Goal: Answer question/provide support

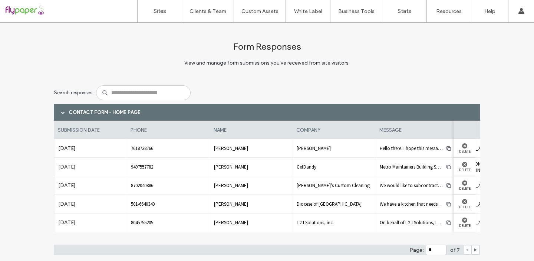
click at [25, 10] on div at bounding box center [48, 11] width 84 height 12
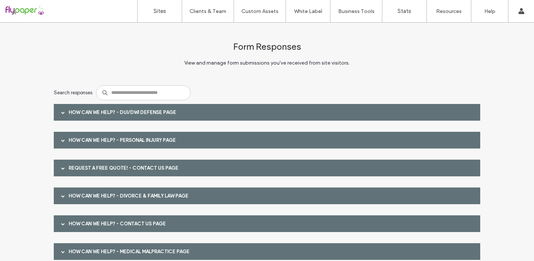
click at [181, 109] on div "How Can We Help? - DUI/DWI Defense page" at bounding box center [267, 112] width 427 height 17
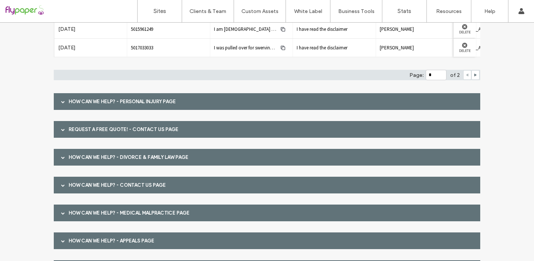
scroll to position [177, 0]
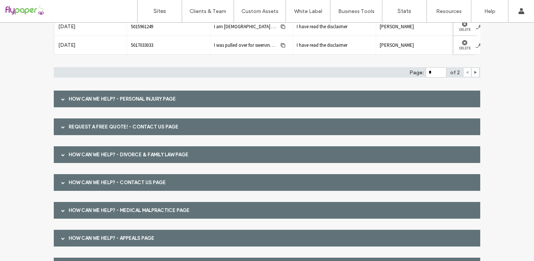
click at [61, 98] on span at bounding box center [63, 99] width 4 height 4
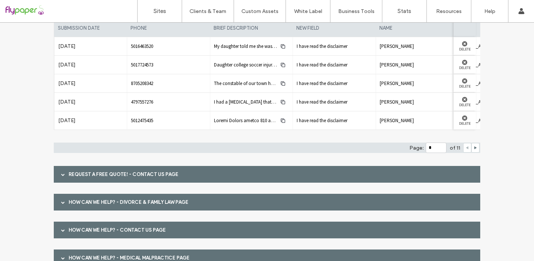
scroll to position [268, 0]
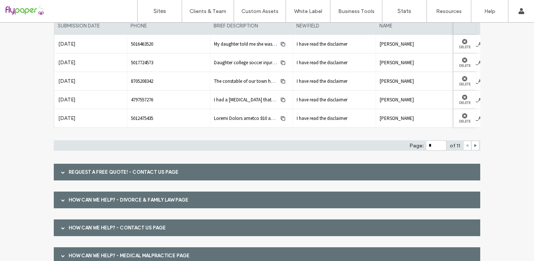
click at [57, 174] on div at bounding box center [62, 171] width 11 height 13
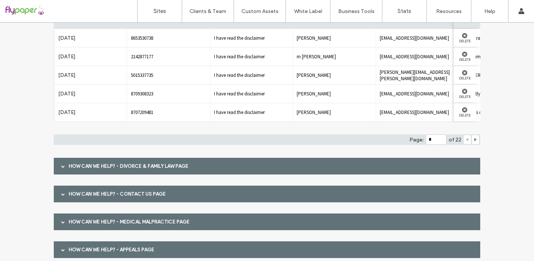
scroll to position [439, 0]
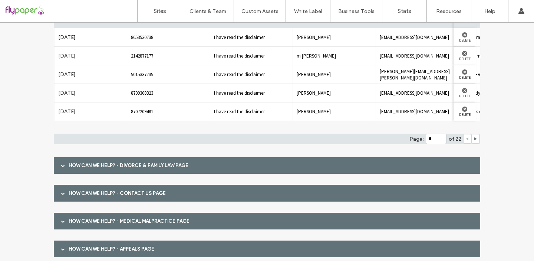
click at [61, 193] on span at bounding box center [63, 193] width 4 height 4
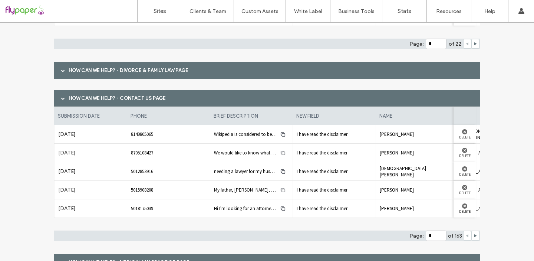
scroll to position [537, 0]
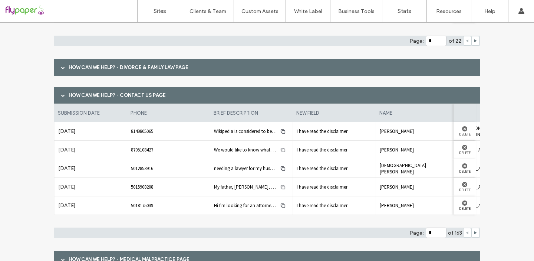
click at [61, 66] on span at bounding box center [63, 68] width 4 height 4
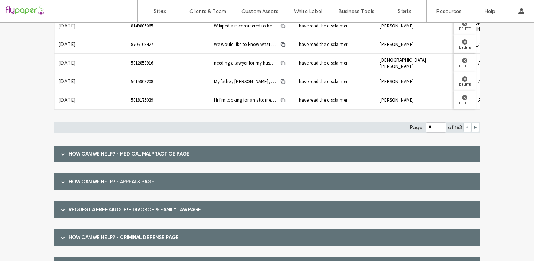
scroll to position [781, 0]
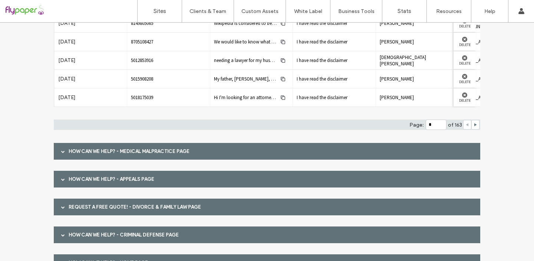
click at [61, 152] on span at bounding box center [63, 151] width 4 height 4
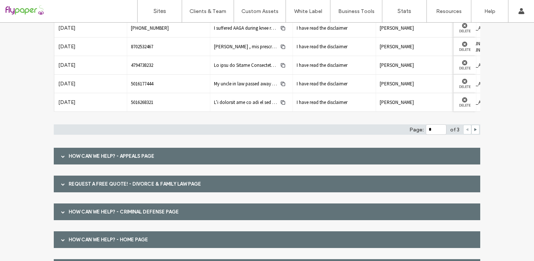
scroll to position [1009, 0]
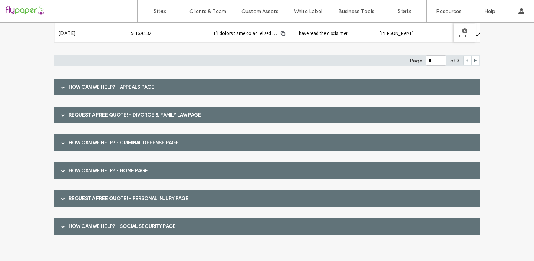
click at [61, 86] on span at bounding box center [63, 87] width 4 height 4
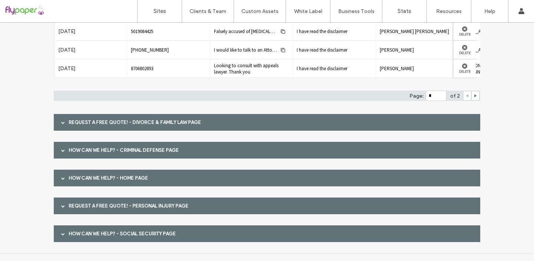
scroll to position [1145, 0]
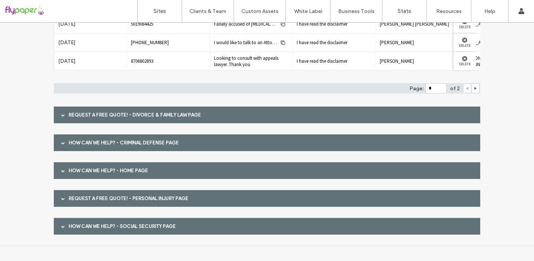
click at [61, 142] on span at bounding box center [63, 143] width 4 height 4
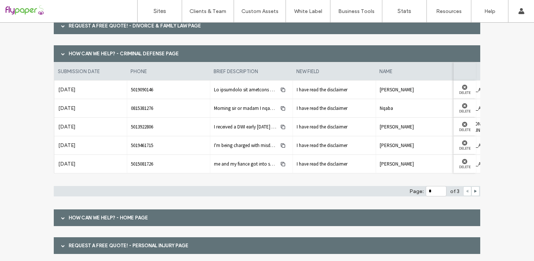
scroll to position [1281, 0]
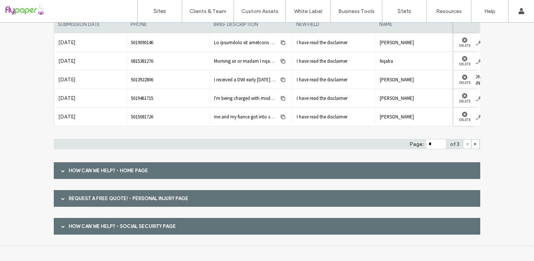
click at [61, 169] on span at bounding box center [63, 171] width 4 height 4
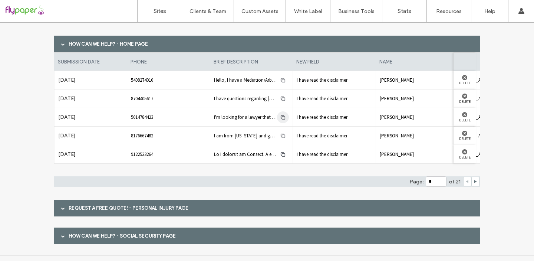
scroll to position [1407, 0]
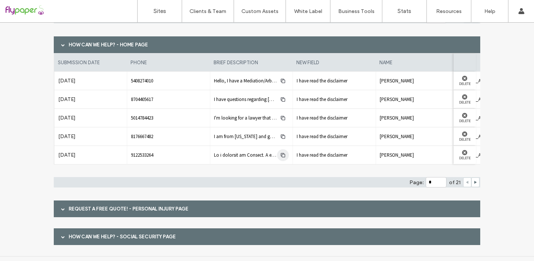
click at [281, 154] on use "button" at bounding box center [283, 154] width 4 height 4
click at [280, 155] on icon "button" at bounding box center [283, 155] width 6 height 6
click at [280, 139] on icon "button" at bounding box center [283, 137] width 6 height 6
click at [264, 139] on span "I am from [US_STATE] and got a speeding ticket. I am looking to get probation o…" at bounding box center [331, 136] width 234 height 6
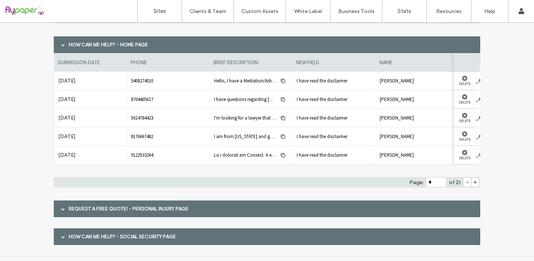
scroll to position [1417, 0]
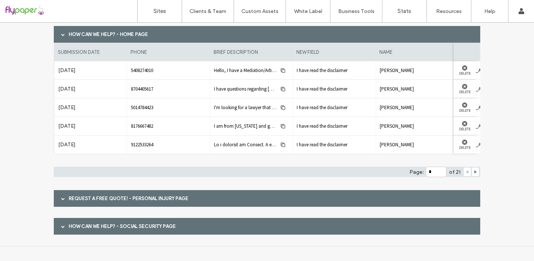
click at [61, 228] on span at bounding box center [63, 226] width 4 height 13
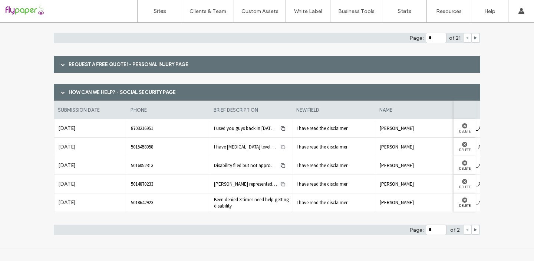
scroll to position [1553, 0]
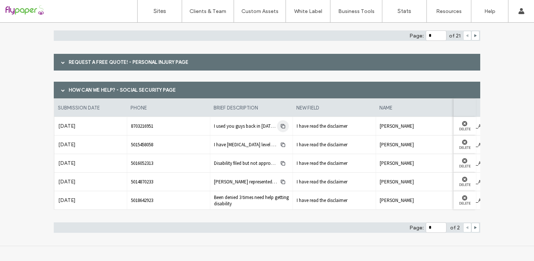
click at [277, 126] on span "button" at bounding box center [283, 126] width 12 height 12
click at [282, 125] on use "button" at bounding box center [283, 126] width 4 height 4
